Goal: Transaction & Acquisition: Subscribe to service/newsletter

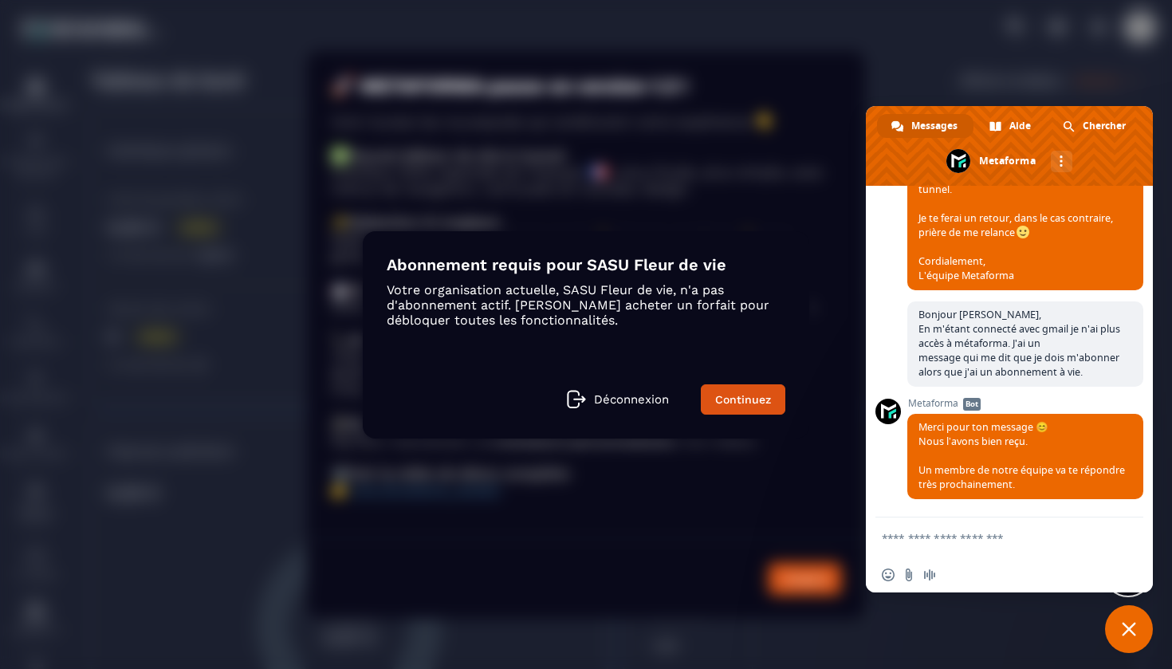
scroll to position [14265, 0]
click at [726, 395] on link "Continuez" at bounding box center [743, 399] width 85 height 30
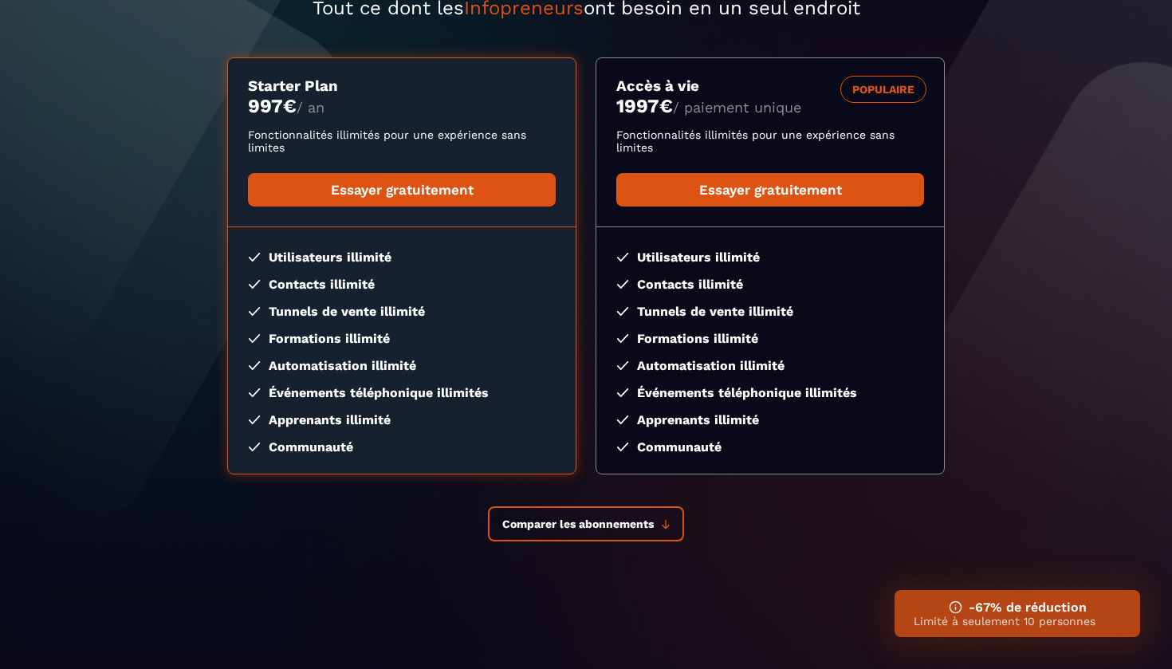
scroll to position [203, 0]
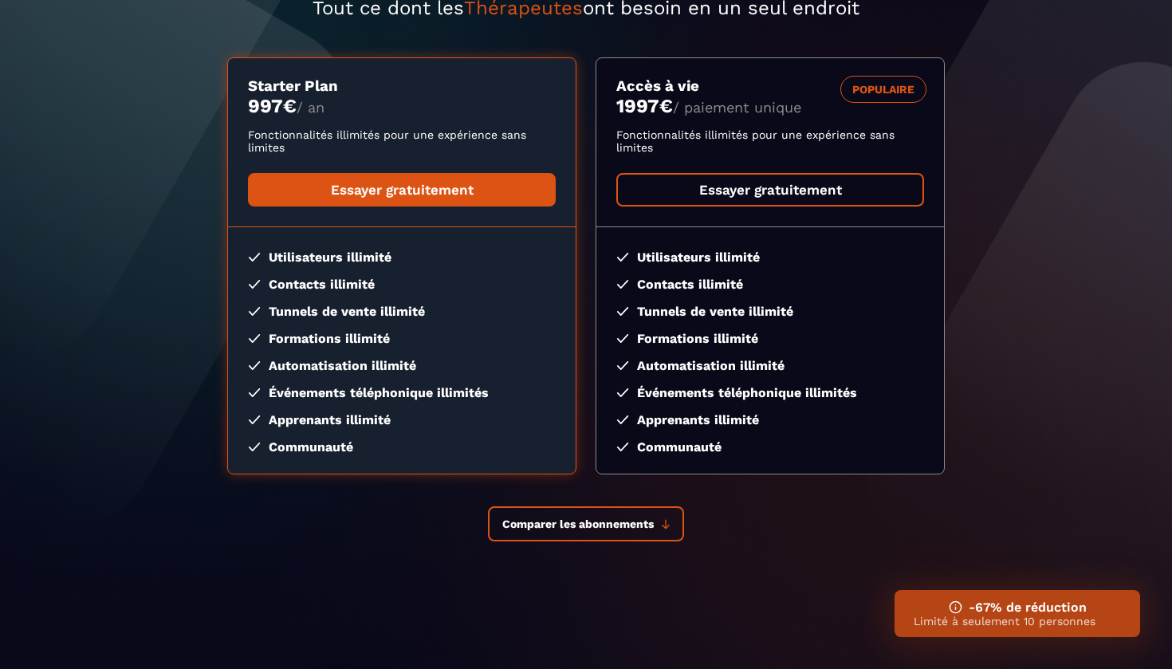
click at [698, 201] on link "Essayer gratuitement" at bounding box center [770, 189] width 308 height 33
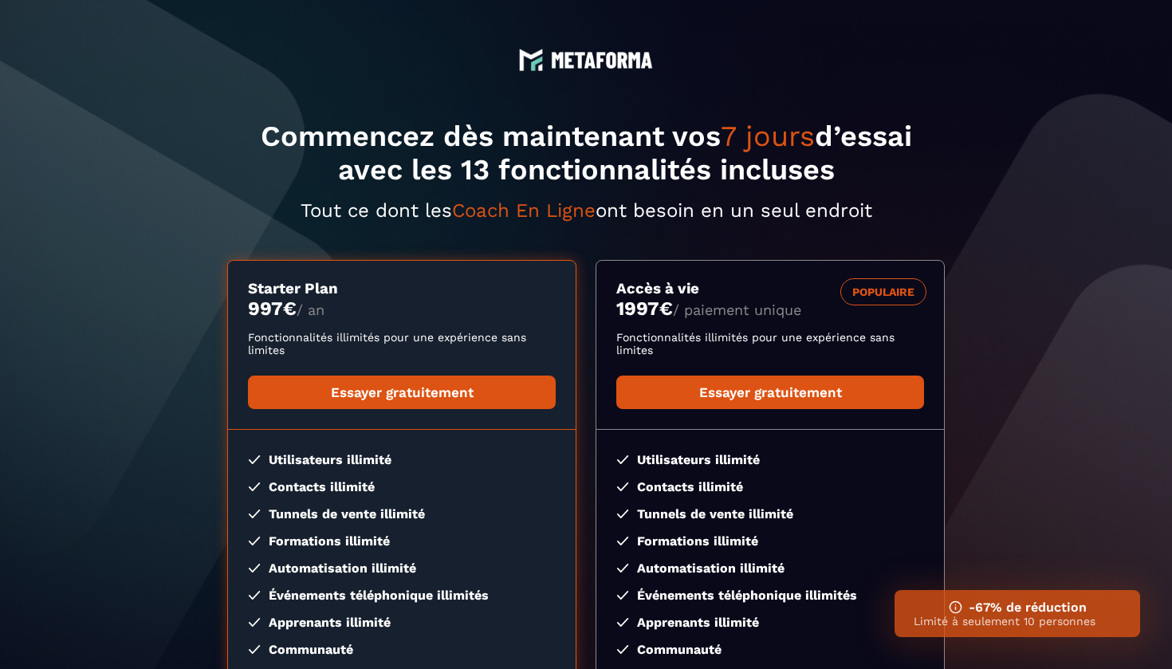
scroll to position [0, 0]
click at [577, 58] on img at bounding box center [602, 60] width 102 height 17
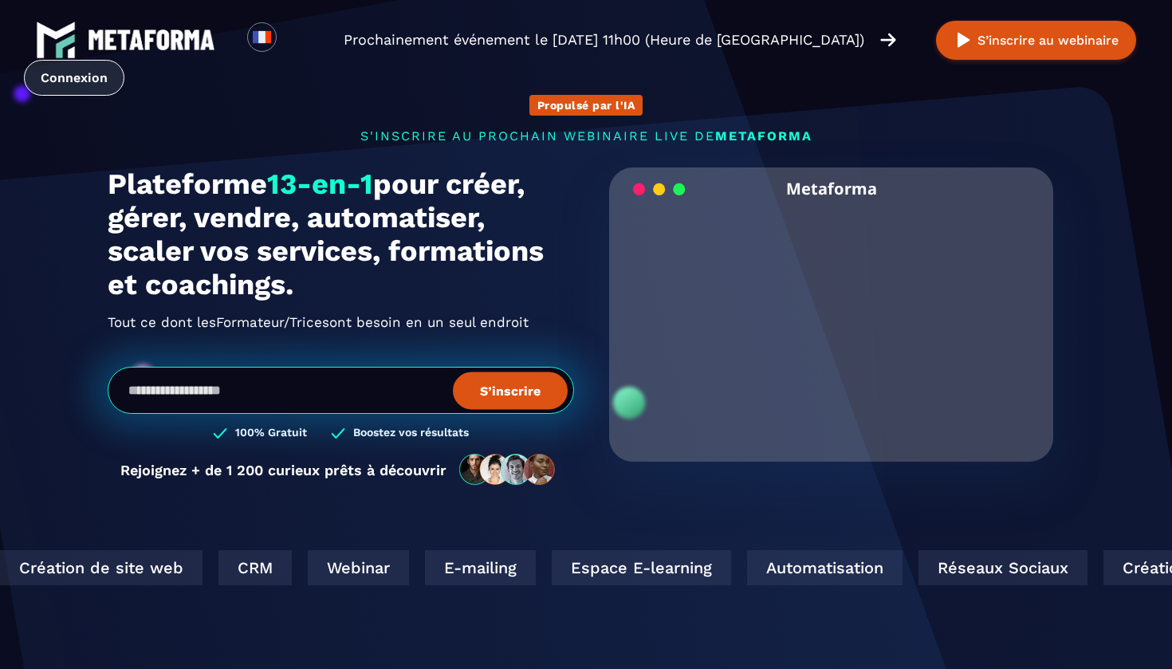
click at [73, 77] on link "Connexion" at bounding box center [74, 78] width 100 height 36
